Goal: Check status

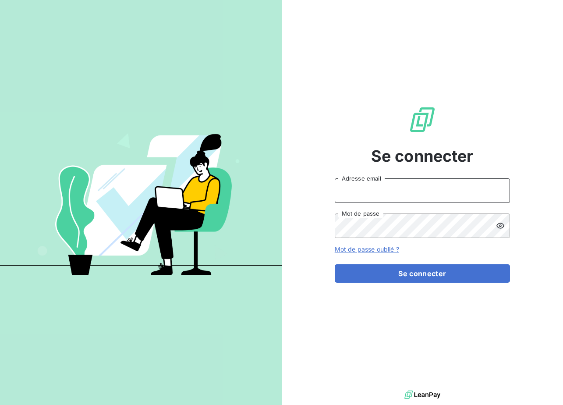
type input "[EMAIL_ADDRESS][DOMAIN_NAME]"
click at [379, 263] on form "[EMAIL_ADDRESS][DOMAIN_NAME] Adresse email Mot de passe Mot de passe oublié ? S…" at bounding box center [422, 230] width 175 height 104
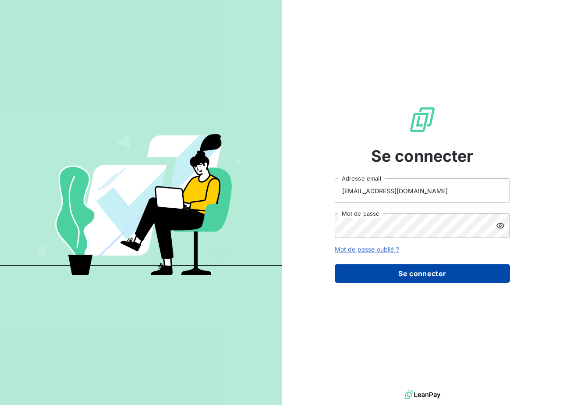
click at [382, 269] on button "Se connecter" at bounding box center [422, 273] width 175 height 18
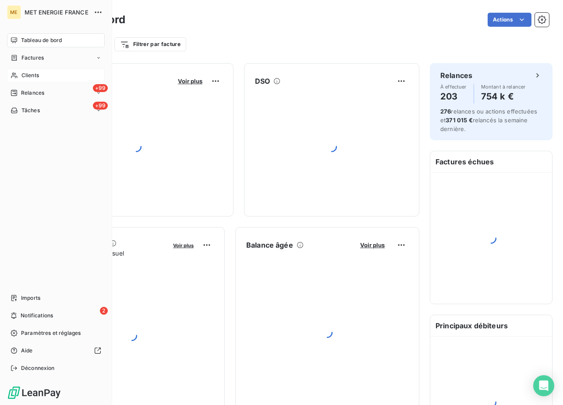
click at [14, 73] on icon at bounding box center [14, 75] width 7 height 7
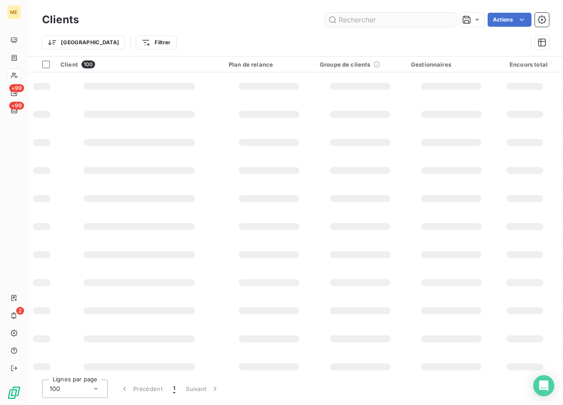
click at [367, 21] on input "text" at bounding box center [389, 20] width 131 height 14
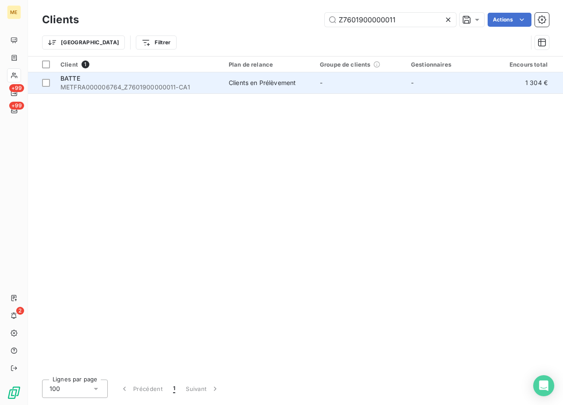
type input "Z7601900000011"
click at [135, 83] on span "METFRA000006764_Z7601900000011-CA1" at bounding box center [139, 87] width 158 height 9
